Goal: Navigation & Orientation: Find specific page/section

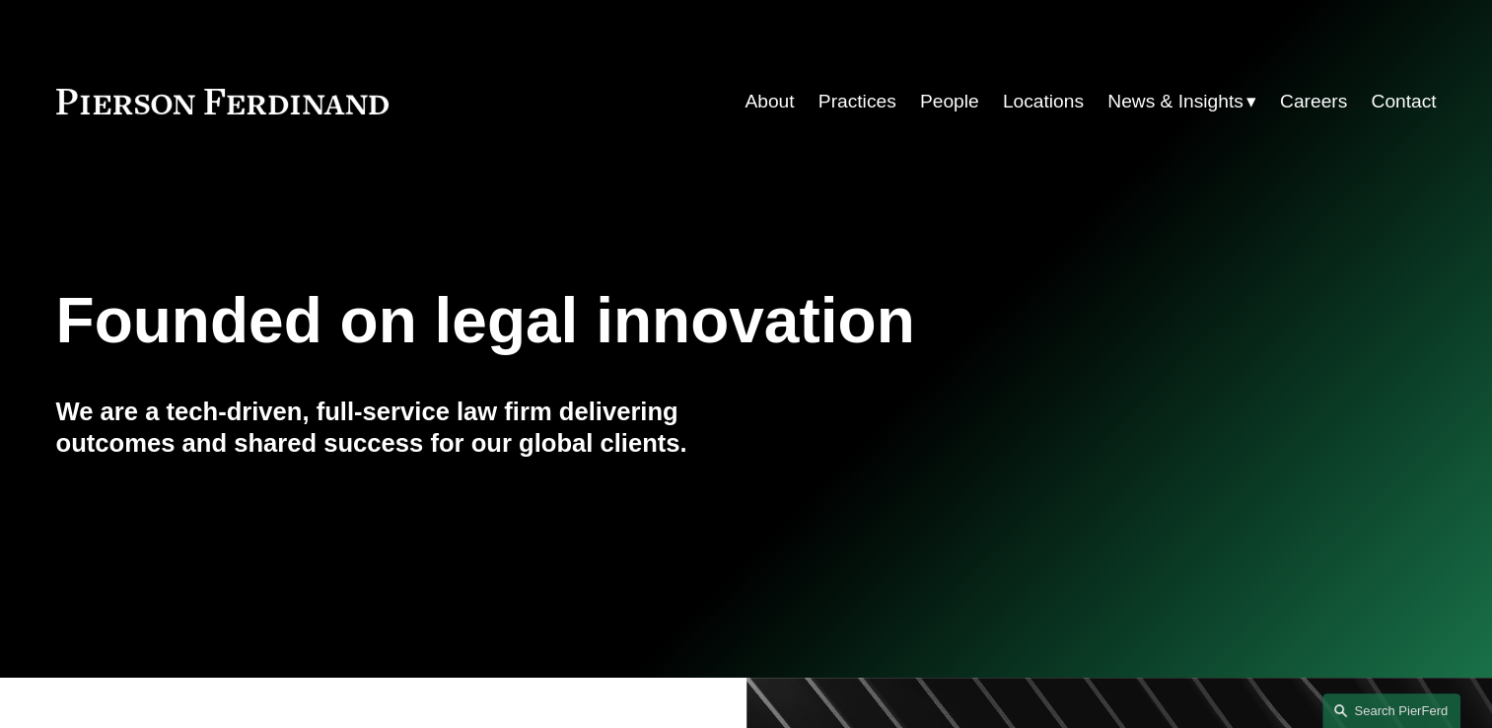
click at [1006, 207] on div "Founded on legal innovation We are a tech-driven, full-service law firm deliver…" at bounding box center [746, 409] width 1492 height 535
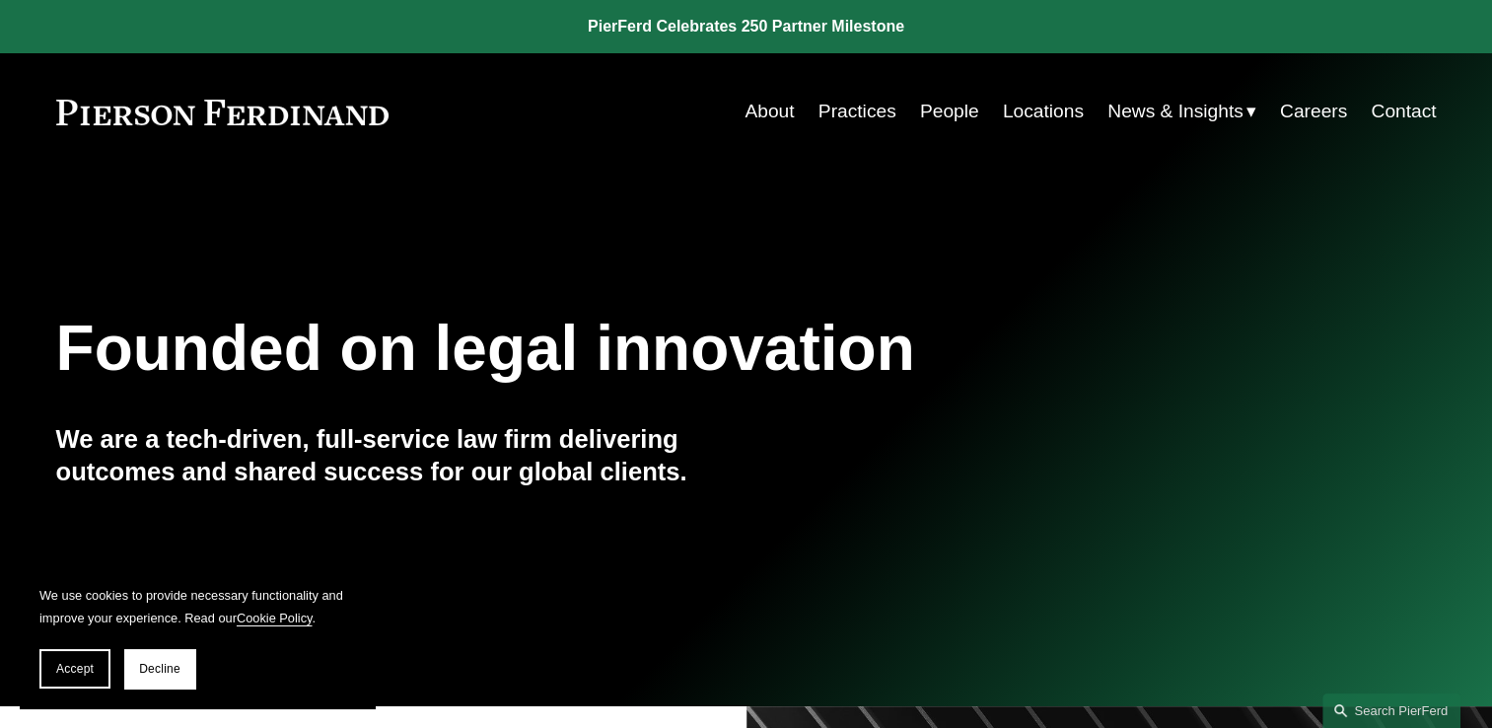
click at [856, 114] on link "Practices" at bounding box center [857, 111] width 78 height 37
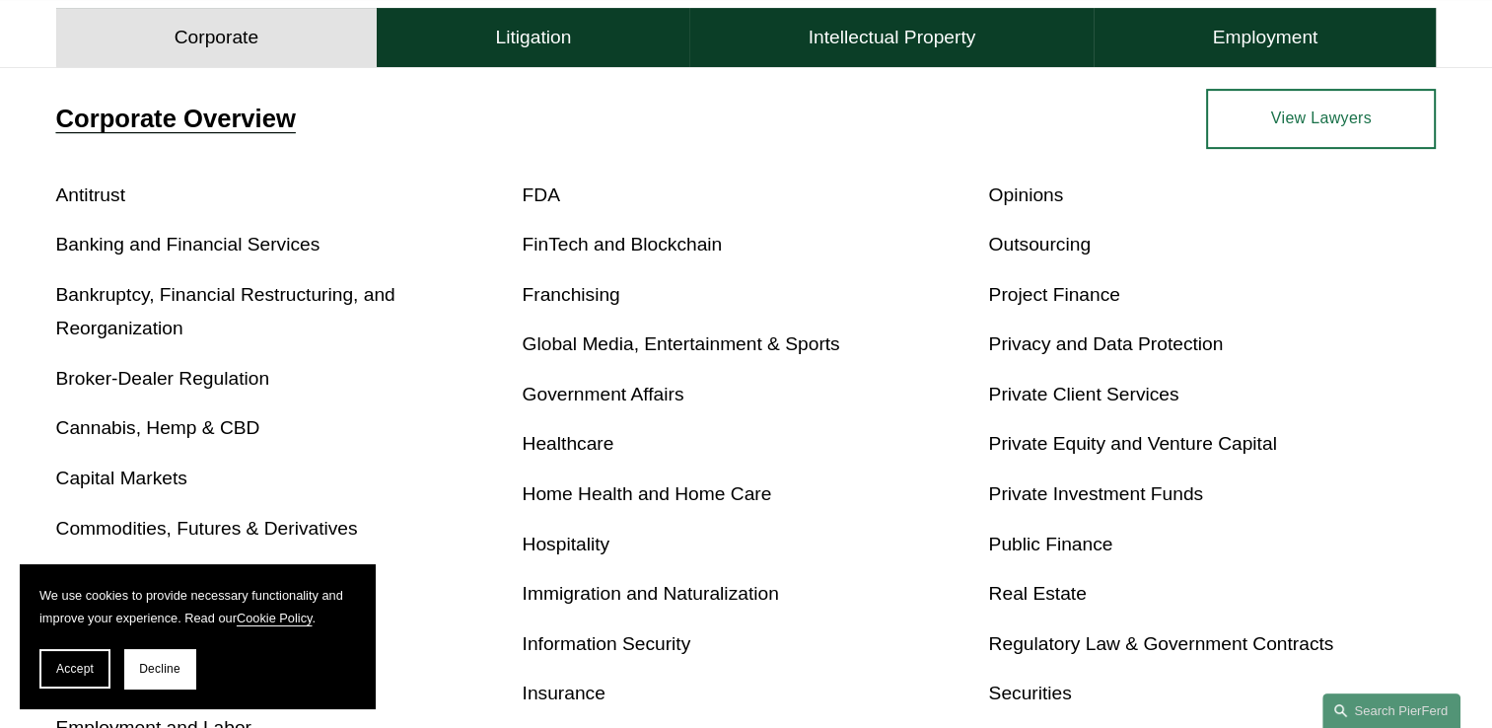
scroll to position [710, 0]
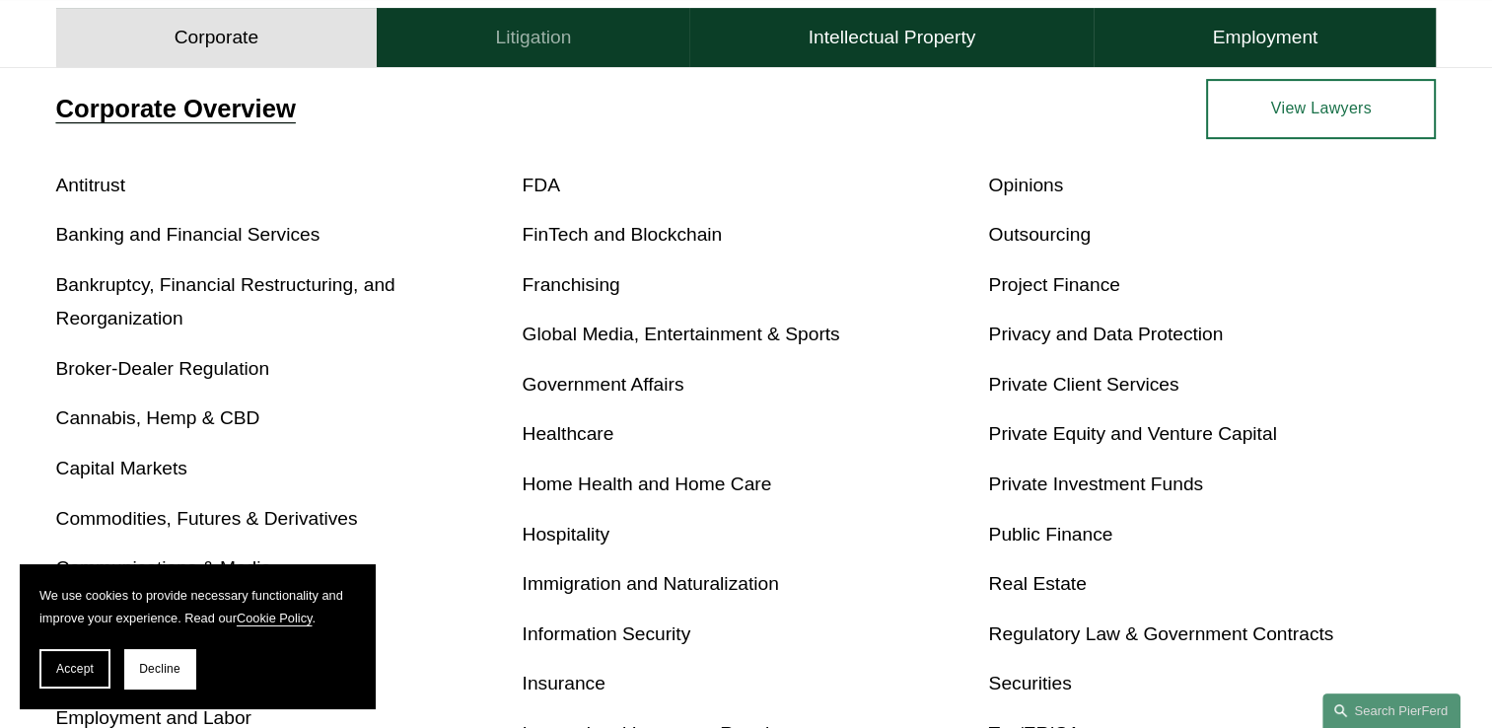
click at [520, 33] on h4 "Litigation" at bounding box center [533, 38] width 76 height 24
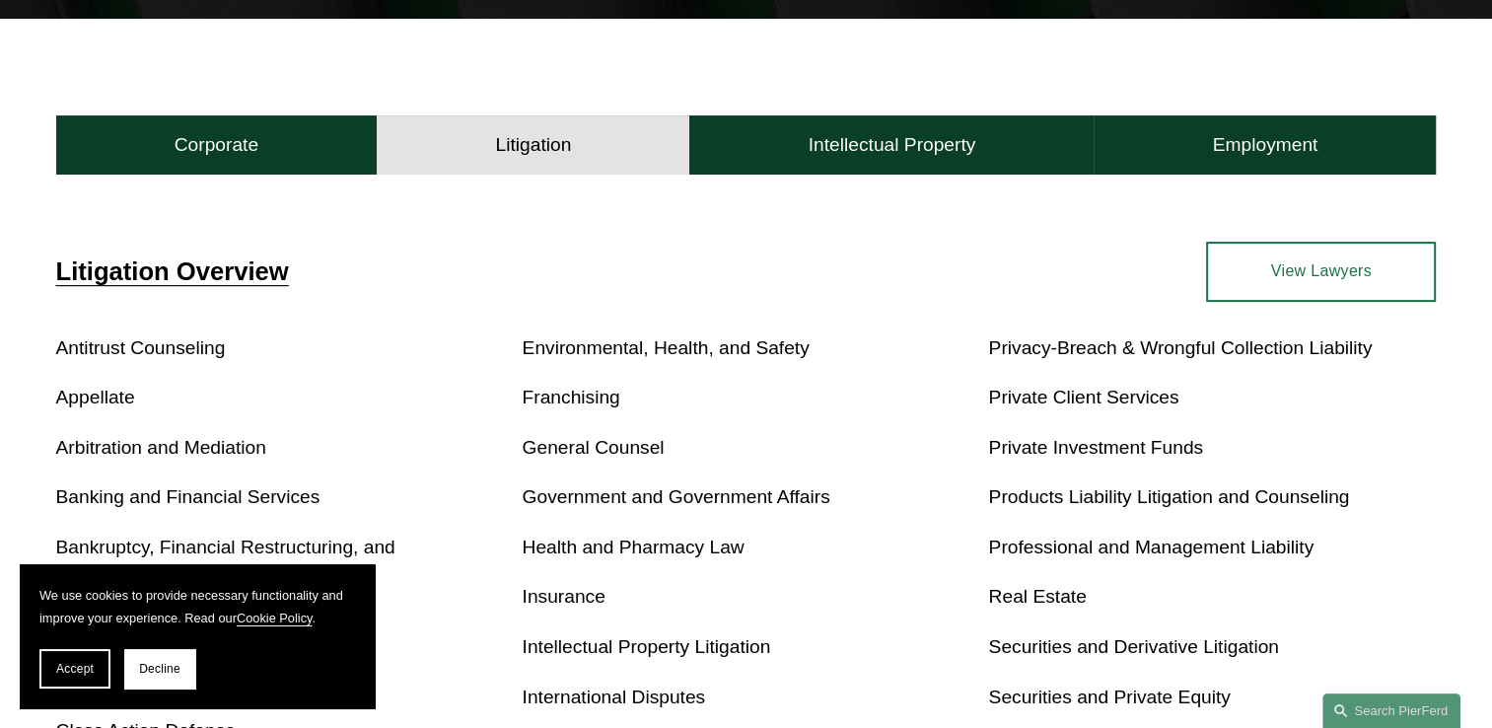
scroll to position [626, 0]
